Goal: Task Accomplishment & Management: Complete application form

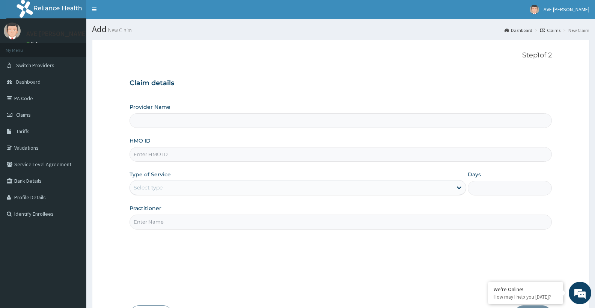
type input "Ave Maria Hospital Limited - Oniru"
click at [169, 159] on input "HMO ID" at bounding box center [341, 154] width 423 height 15
paste input "OTV/10085/B"
type input "OTV/10085/B"
click at [173, 187] on div "Select type" at bounding box center [291, 188] width 322 height 12
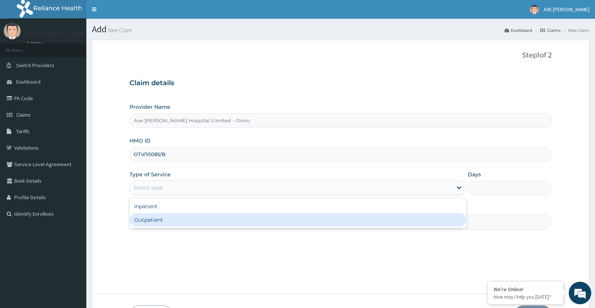
click at [142, 216] on div "Outpatient" at bounding box center [298, 220] width 337 height 14
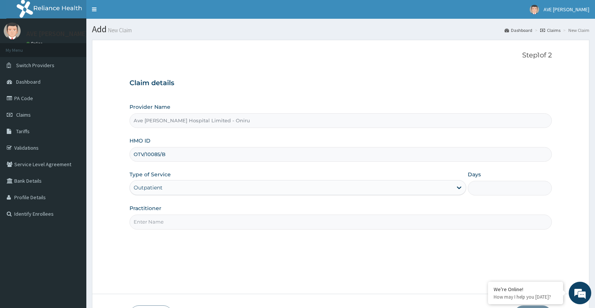
type input "1"
click at [210, 220] on input "Practitioner" at bounding box center [341, 222] width 423 height 15
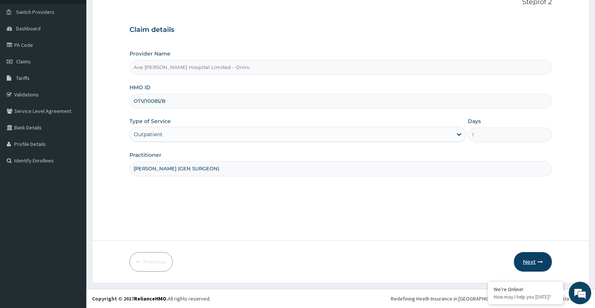
type input "DR. KENNEDY (GEN SURGEON)"
click at [529, 261] on button "Next" at bounding box center [533, 262] width 38 height 20
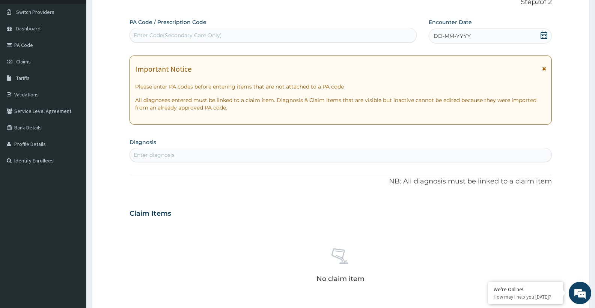
click at [224, 32] on div "Enter Code(Secondary Care Only)" at bounding box center [273, 35] width 287 height 12
paste input "PA/565BE8"
type input "PA/565BE8"
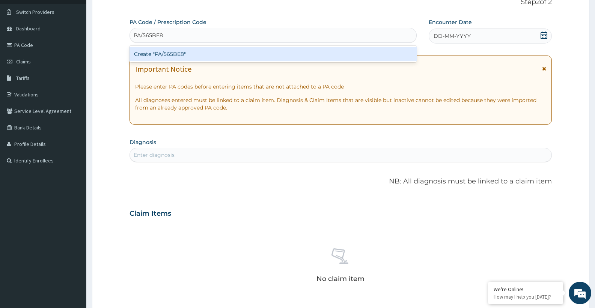
click at [177, 50] on div "Create "PA/565BE8"" at bounding box center [273, 54] width 287 height 14
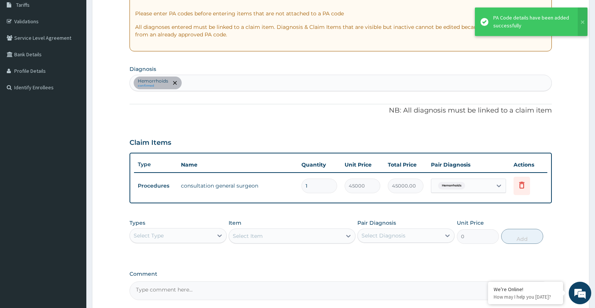
scroll to position [198, 0]
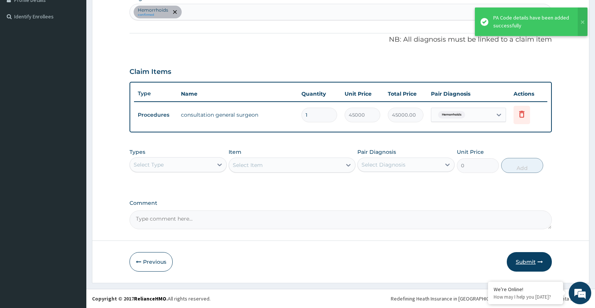
drag, startPoint x: 527, startPoint y: 265, endPoint x: 527, endPoint y: 260, distance: 4.9
click at [527, 264] on button "Submit" at bounding box center [529, 262] width 45 height 20
